Goal: Find specific page/section: Find specific page/section

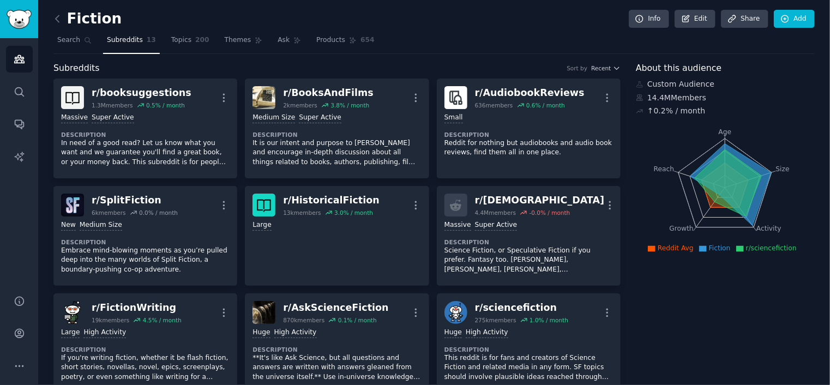
scroll to position [254, 0]
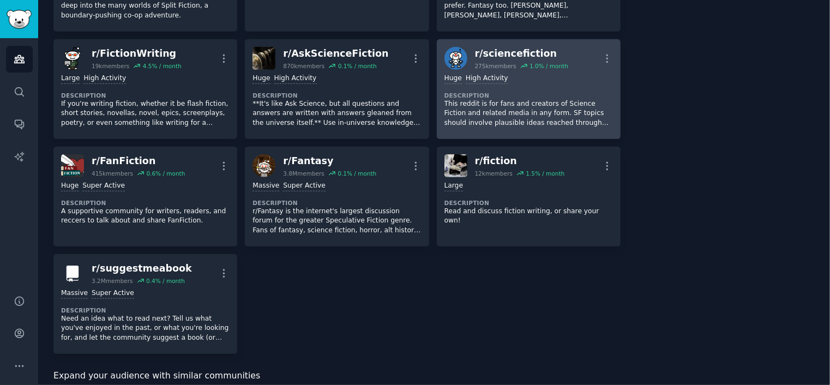
click at [455, 48] on img at bounding box center [455, 58] width 23 height 23
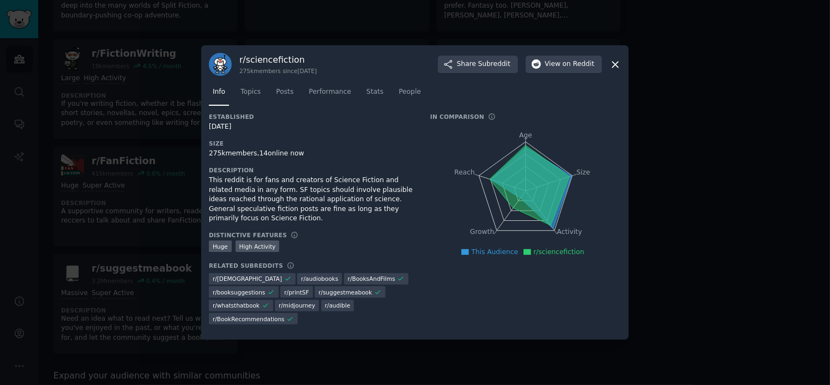
click at [614, 67] on icon at bounding box center [614, 64] width 11 height 11
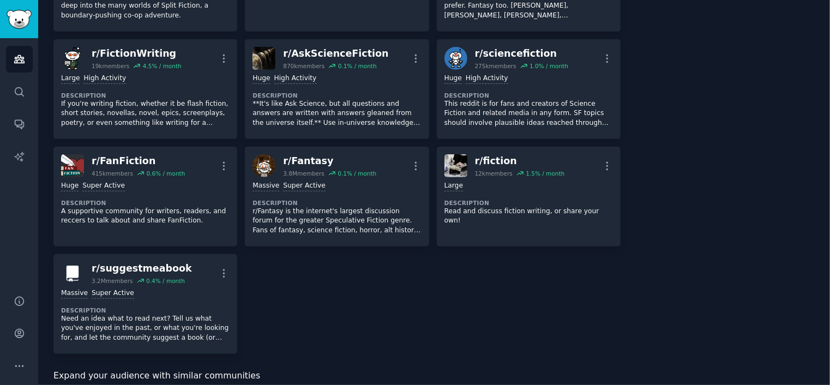
click at [21, 59] on icon "Sidebar" at bounding box center [19, 58] width 11 height 11
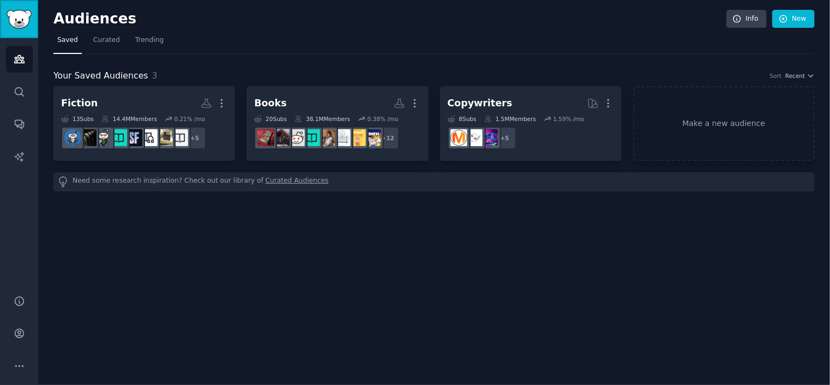
drag, startPoint x: 21, startPoint y: 59, endPoint x: 22, endPoint y: 21, distance: 38.7
click at [22, 21] on img "Sidebar" at bounding box center [19, 19] width 25 height 19
